Goal: Register for event/course

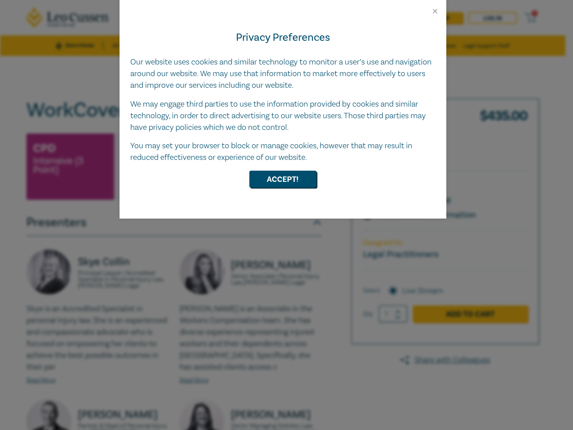
click at [287, 215] on div "Privacy Preferences Our website uses cookies and similar technology to monitor …" at bounding box center [283, 116] width 327 height 203
click at [435, 11] on button "Close" at bounding box center [435, 11] width 8 height 8
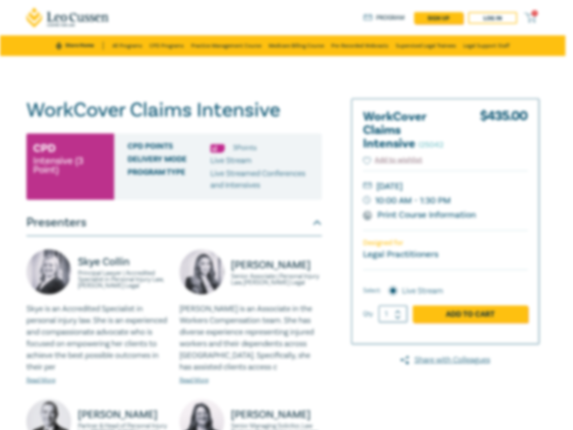
click at [283, 165] on button "Accept!" at bounding box center [282, 156] width 67 height 17
